Goal: Transaction & Acquisition: Download file/media

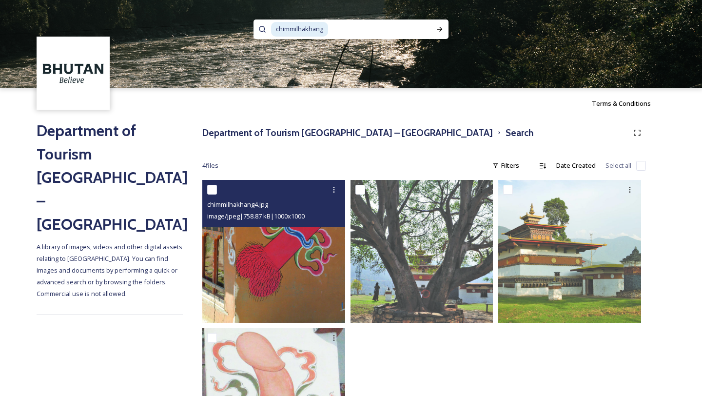
click at [284, 274] on img at bounding box center [273, 251] width 143 height 143
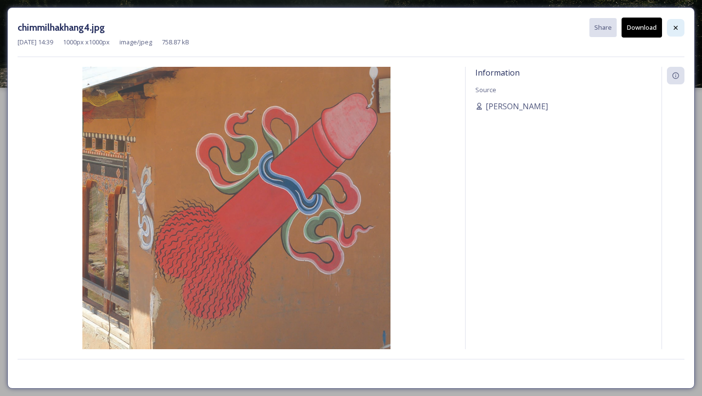
click at [672, 28] on icon at bounding box center [676, 28] width 8 height 8
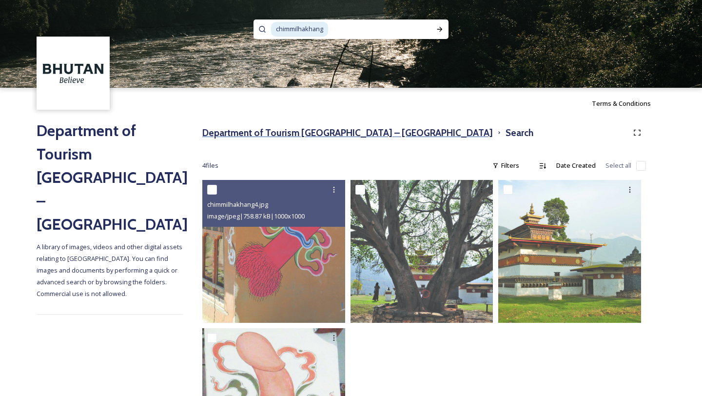
click at [293, 131] on h3 "Department of Tourism [GEOGRAPHIC_DATA] – [GEOGRAPHIC_DATA]" at bounding box center [347, 133] width 291 height 14
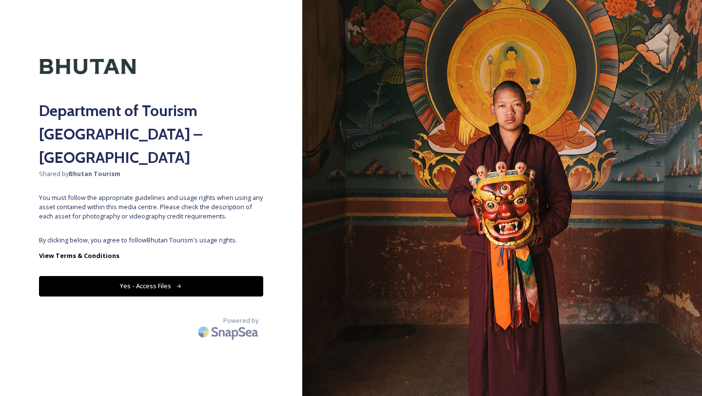
click at [158, 276] on button "Yes - Access Files" at bounding box center [151, 286] width 224 height 20
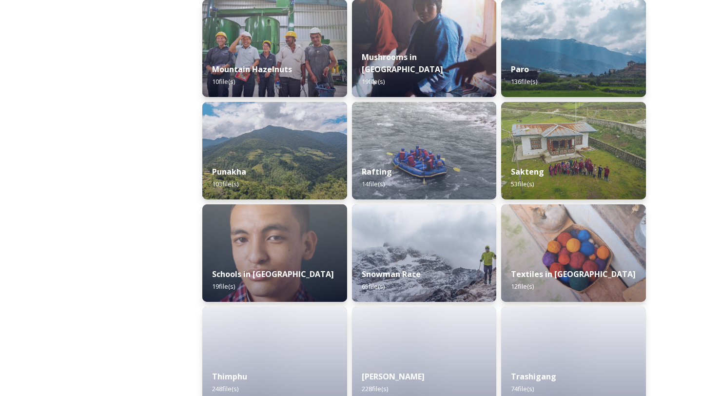
scroll to position [902, 0]
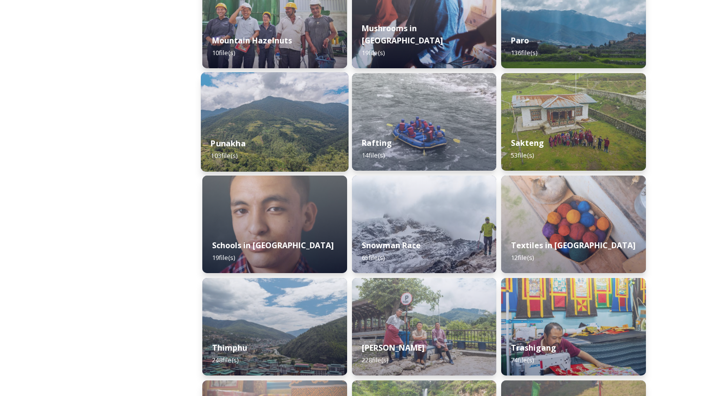
click at [258, 130] on div "Punakha 103 file(s)" at bounding box center [275, 149] width 148 height 44
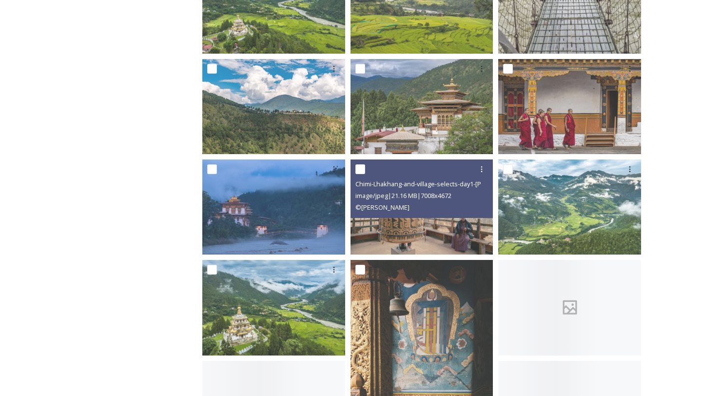
scroll to position [659, 0]
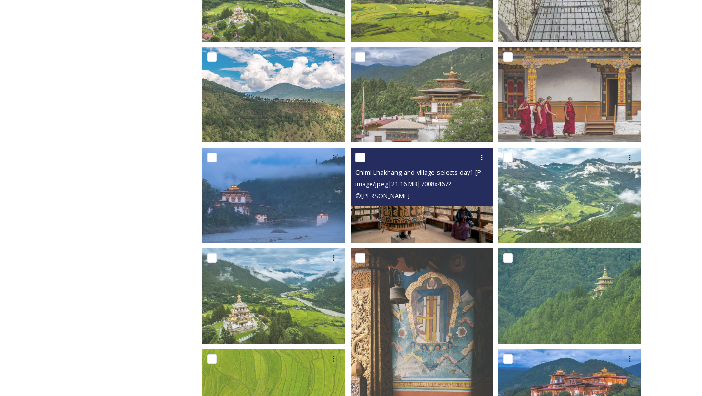
click at [417, 218] on img at bounding box center [422, 195] width 143 height 95
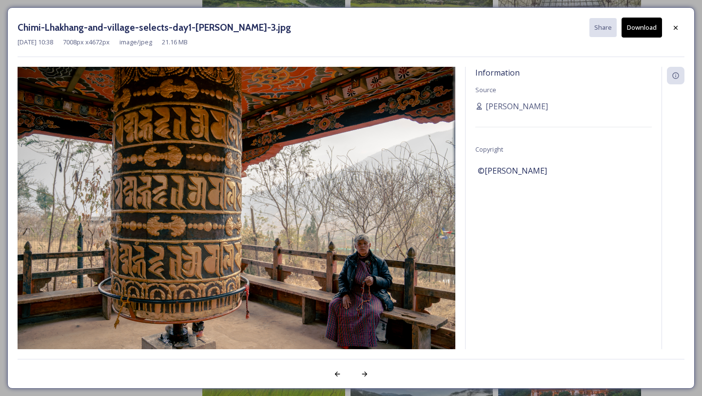
click at [639, 27] on button "Download" at bounding box center [642, 28] width 40 height 20
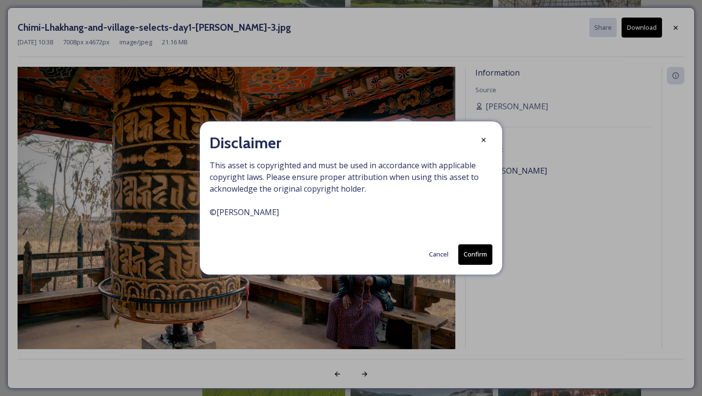
click at [472, 258] on button "Confirm" at bounding box center [475, 254] width 34 height 20
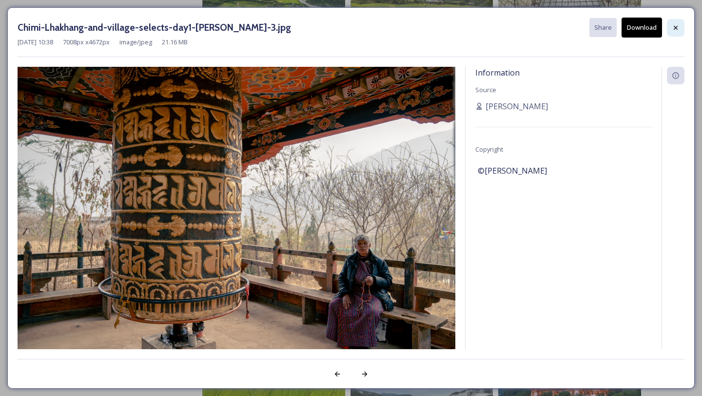
click at [678, 26] on icon at bounding box center [676, 28] width 8 height 8
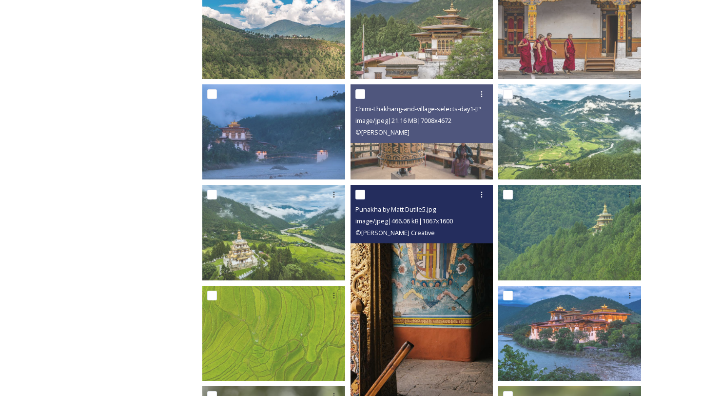
scroll to position [755, 0]
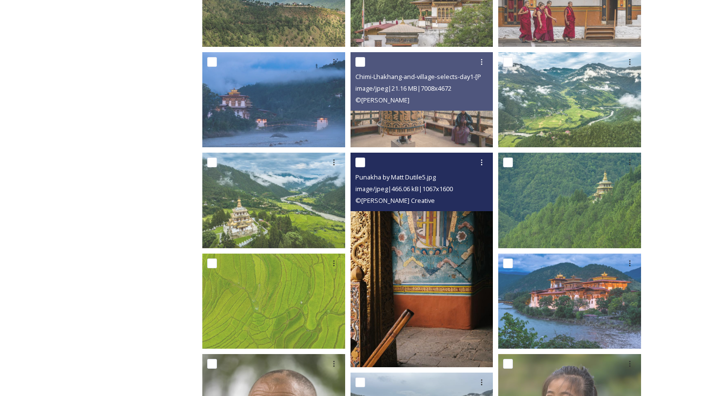
click at [407, 274] on img at bounding box center [422, 260] width 143 height 214
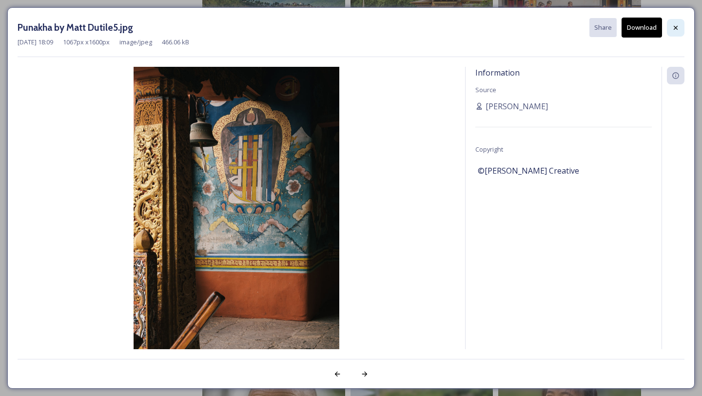
click at [676, 32] on div at bounding box center [676, 28] width 18 height 18
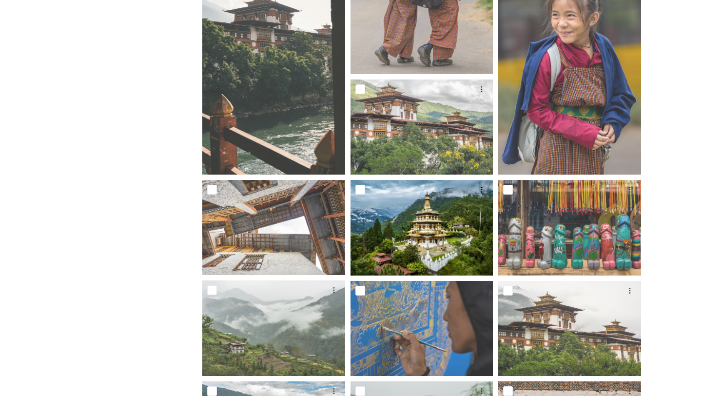
scroll to position [1495, 0]
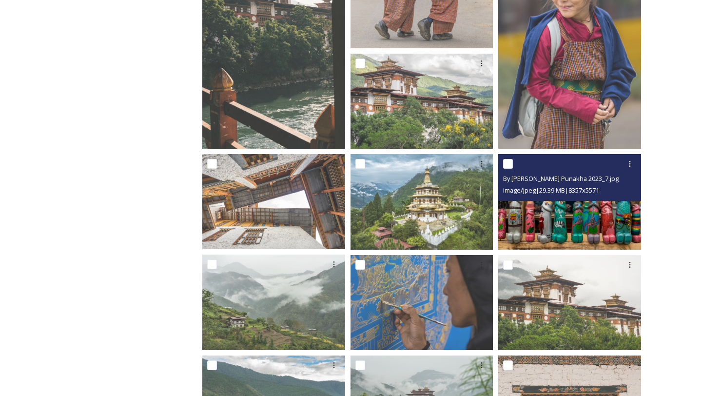
click at [591, 214] on img at bounding box center [569, 201] width 143 height 95
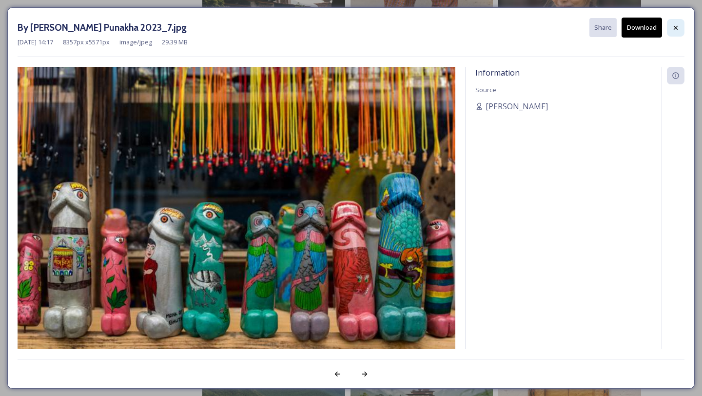
click at [674, 24] on icon at bounding box center [676, 28] width 8 height 8
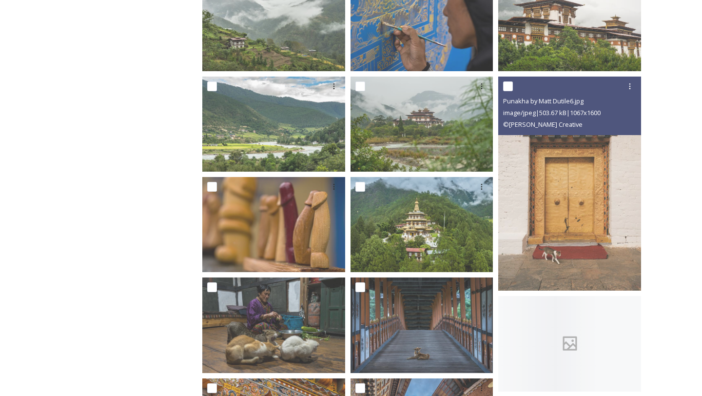
scroll to position [1776, 0]
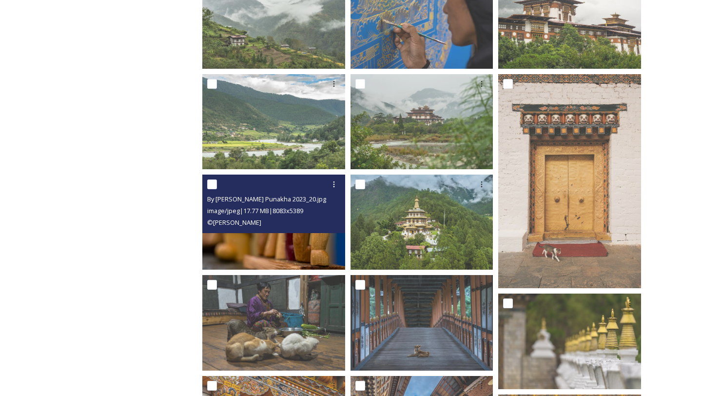
click at [306, 239] on img at bounding box center [273, 222] width 143 height 95
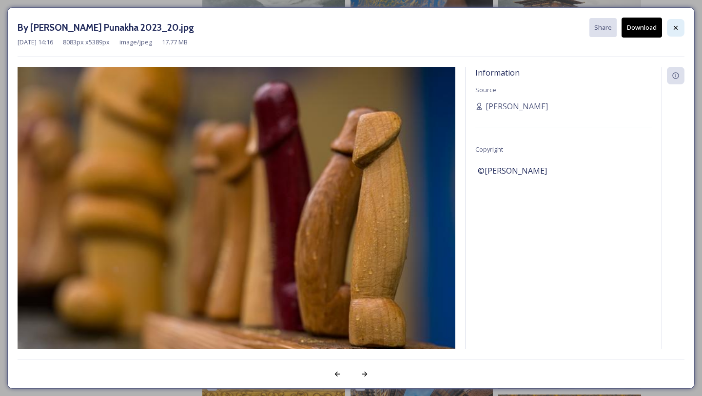
click at [683, 29] on div at bounding box center [676, 28] width 18 height 18
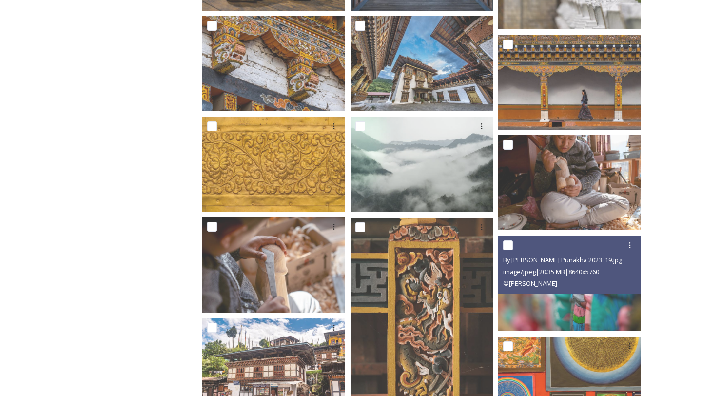
scroll to position [2141, 0]
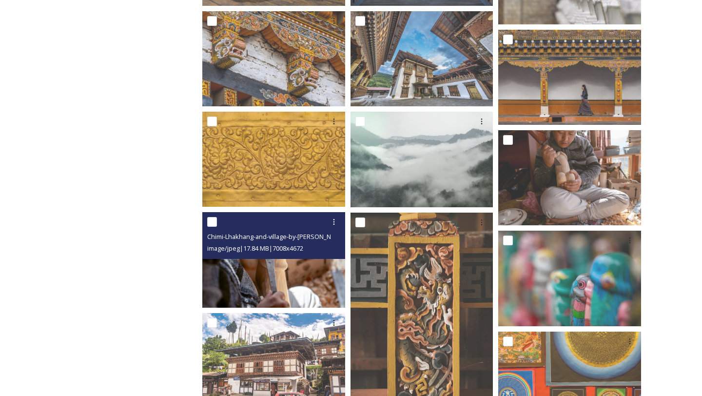
click at [267, 287] on img at bounding box center [273, 259] width 143 height 95
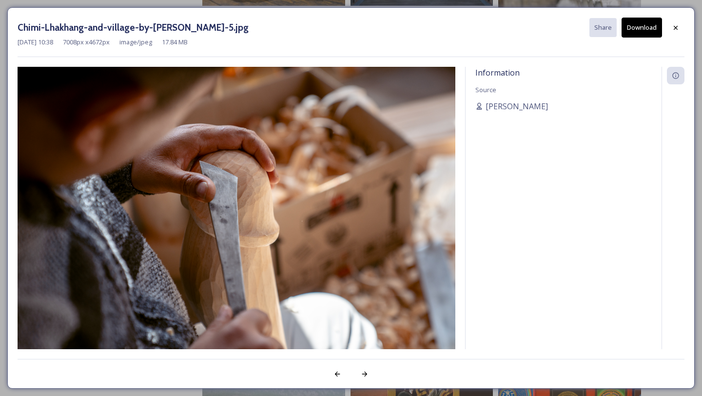
click at [648, 32] on button "Download" at bounding box center [642, 28] width 40 height 20
click at [676, 24] on icon at bounding box center [676, 28] width 8 height 8
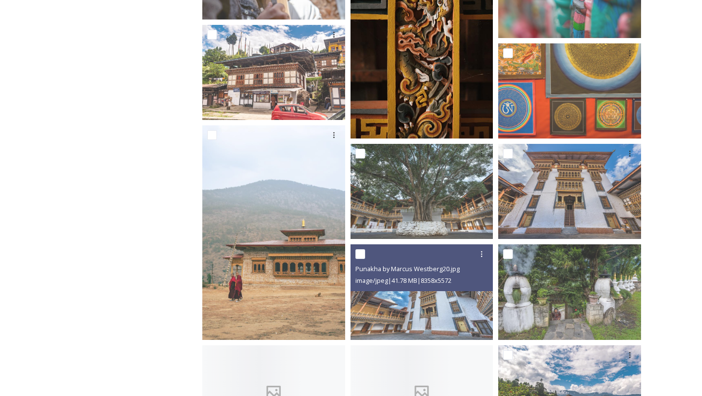
scroll to position [2428, 0]
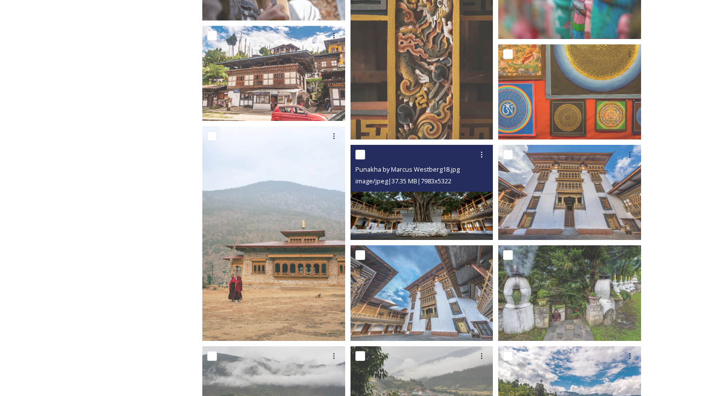
click at [396, 212] on img at bounding box center [422, 192] width 143 height 95
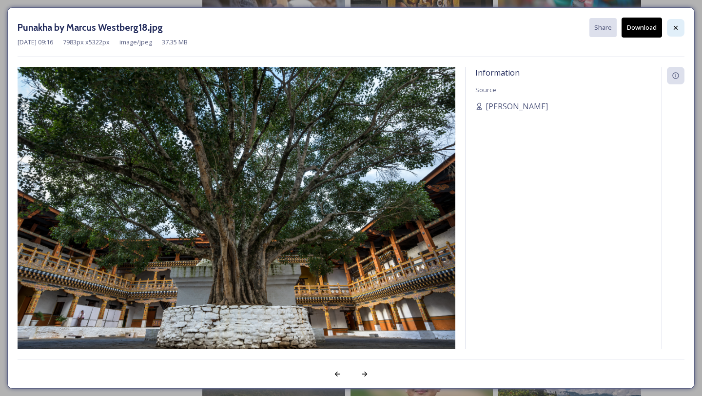
click at [679, 27] on icon at bounding box center [676, 28] width 8 height 8
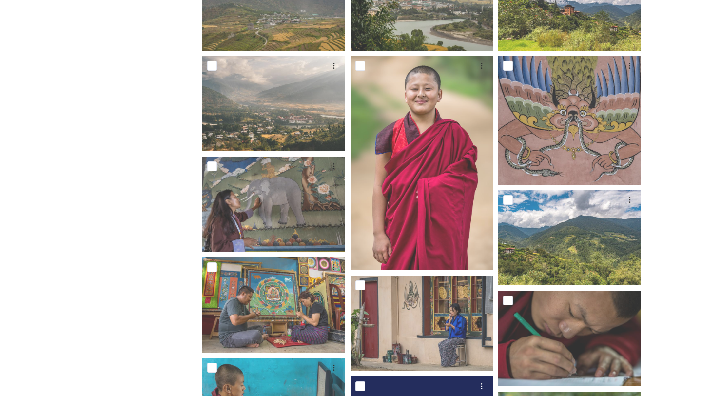
scroll to position [2862, 0]
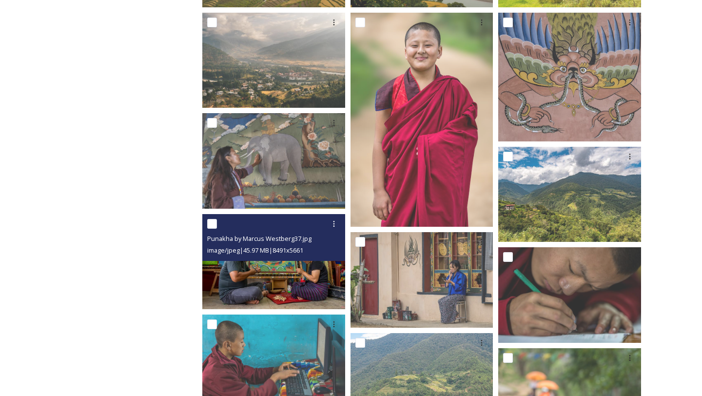
click at [287, 294] on img at bounding box center [273, 261] width 143 height 95
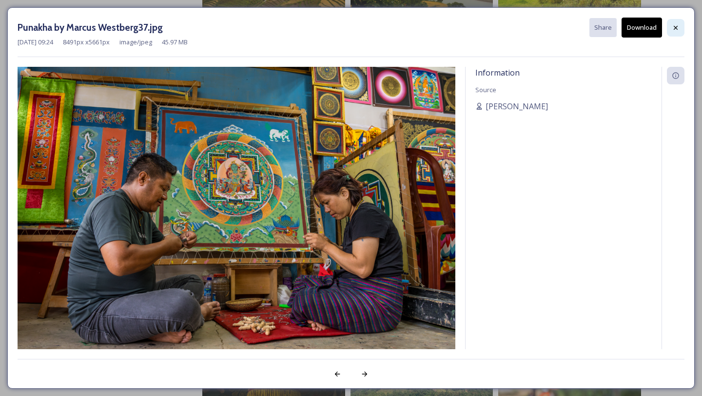
click at [677, 21] on div at bounding box center [676, 28] width 18 height 18
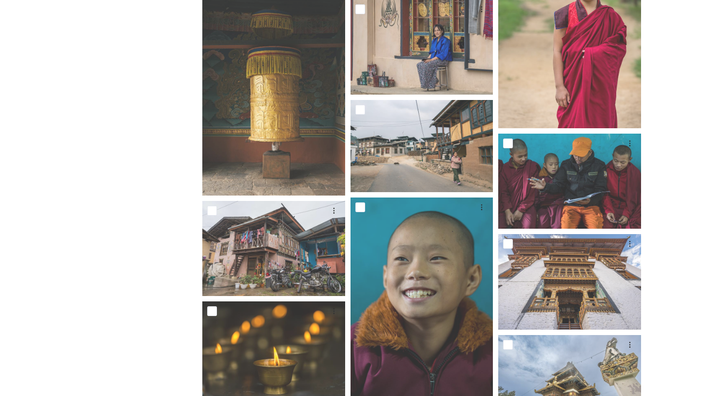
scroll to position [3267, 0]
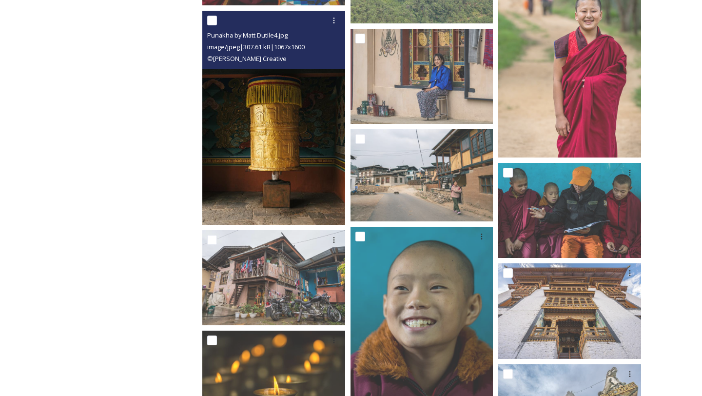
click at [279, 126] on img at bounding box center [273, 118] width 143 height 214
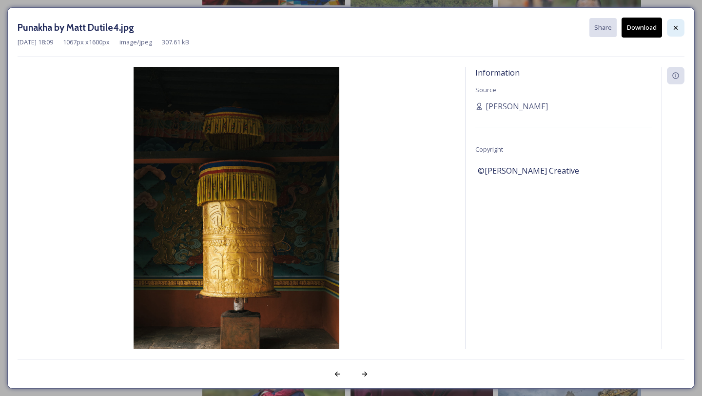
click at [678, 28] on icon at bounding box center [676, 28] width 8 height 8
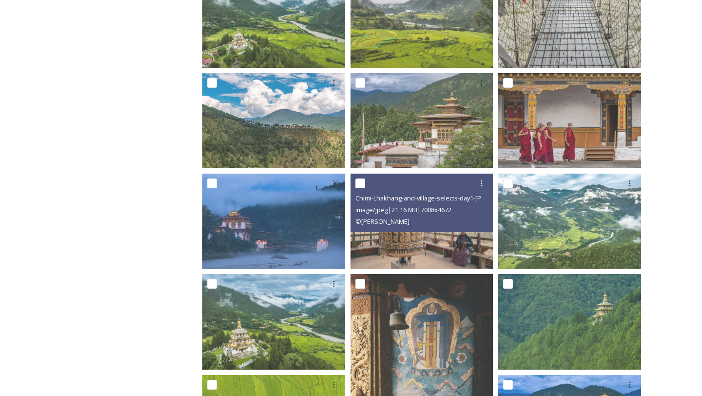
scroll to position [677, 0]
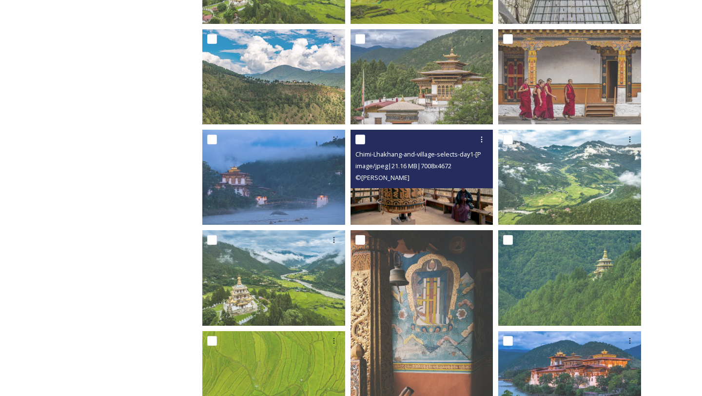
click at [425, 204] on img at bounding box center [422, 177] width 143 height 95
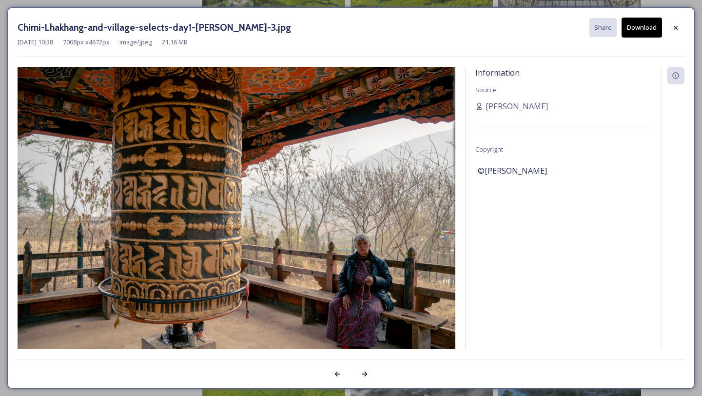
click at [633, 30] on button "Download" at bounding box center [642, 28] width 40 height 20
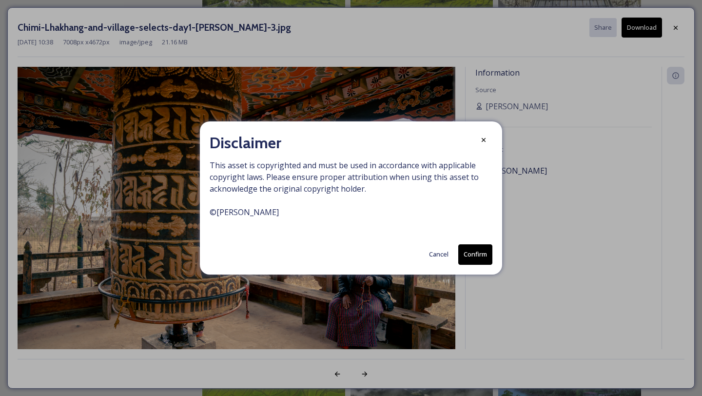
click at [474, 250] on button "Confirm" at bounding box center [475, 254] width 34 height 20
